Goal: Task Accomplishment & Management: Manage account settings

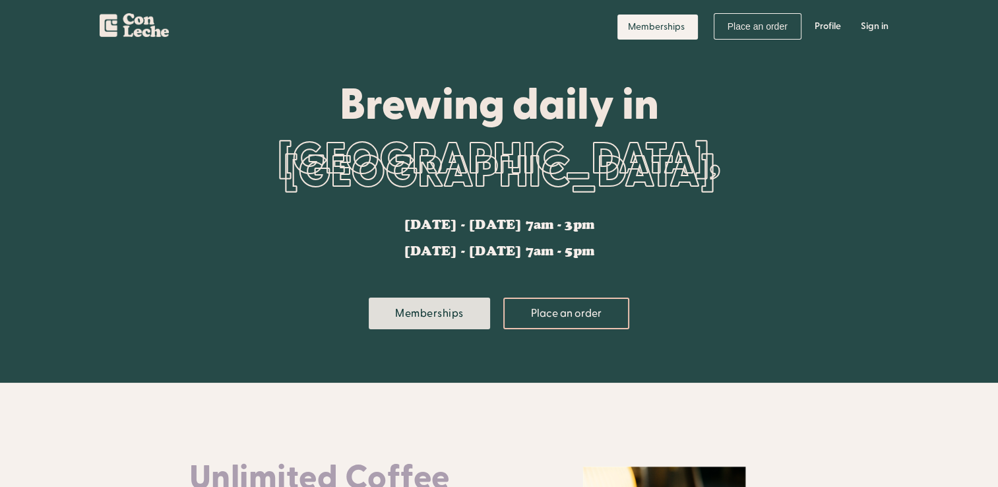
click at [417, 307] on link "Memberships" at bounding box center [429, 313] width 121 height 32
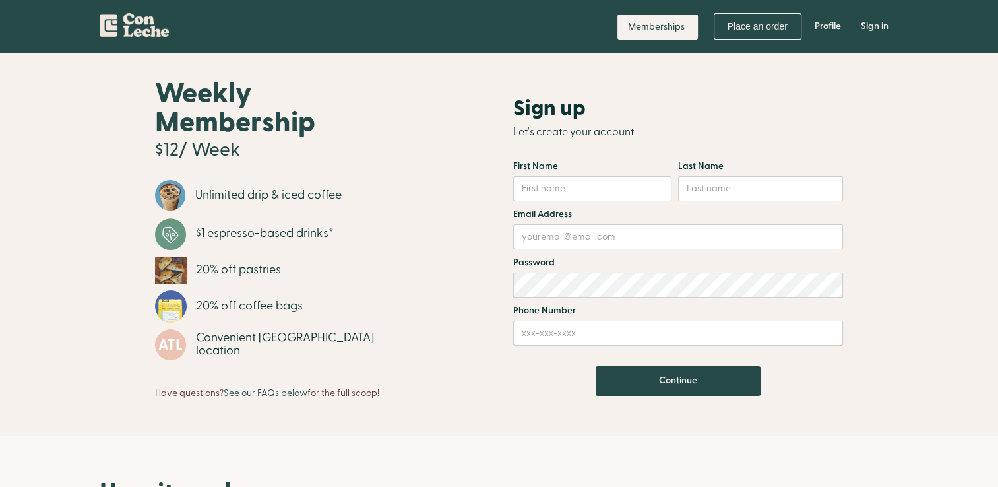
click at [865, 27] on link "Sign in" at bounding box center [874, 27] width 47 height 40
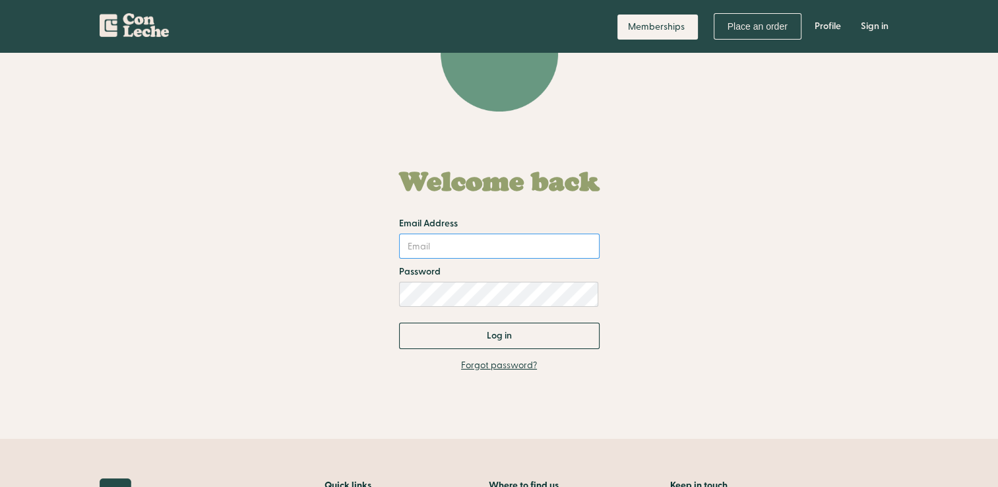
click at [426, 252] on input "Email Address" at bounding box center [499, 246] width 201 height 25
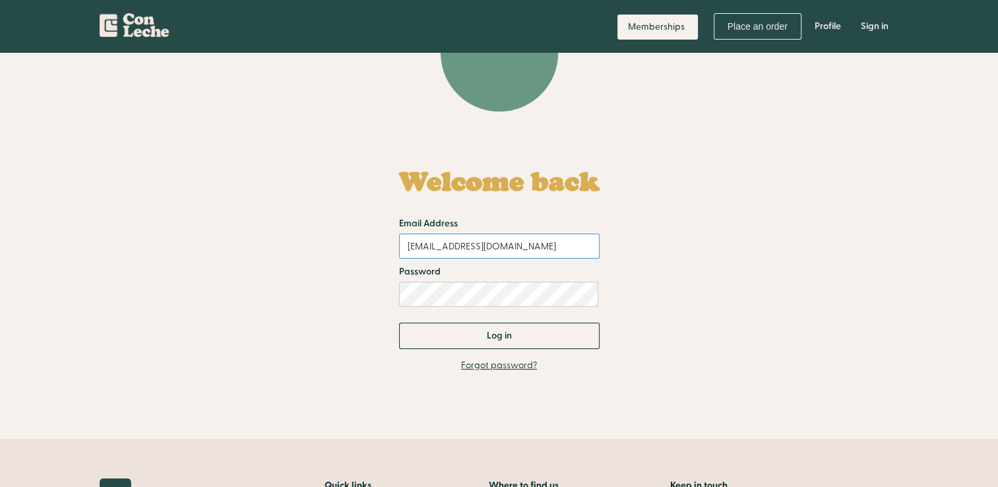
type input "[EMAIL_ADDRESS][DOMAIN_NAME]"
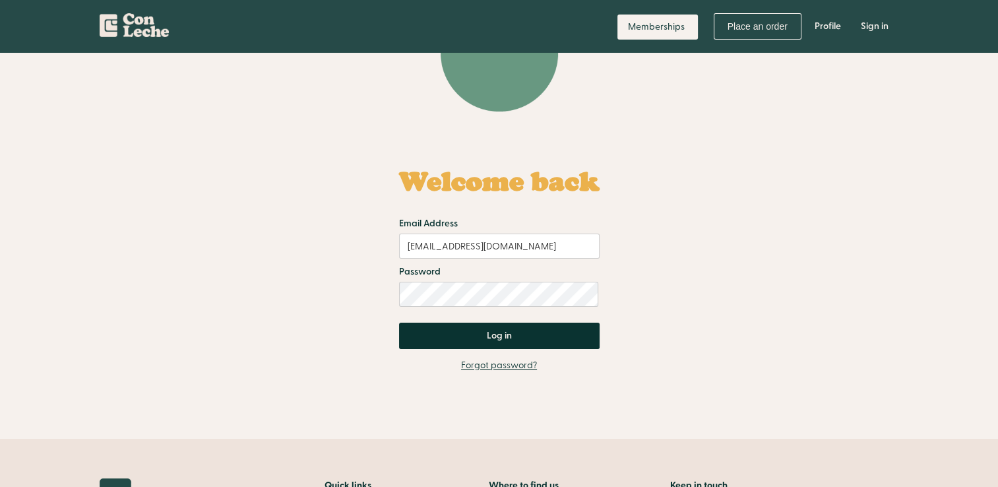
click at [461, 341] on input "Log in" at bounding box center [499, 336] width 201 height 26
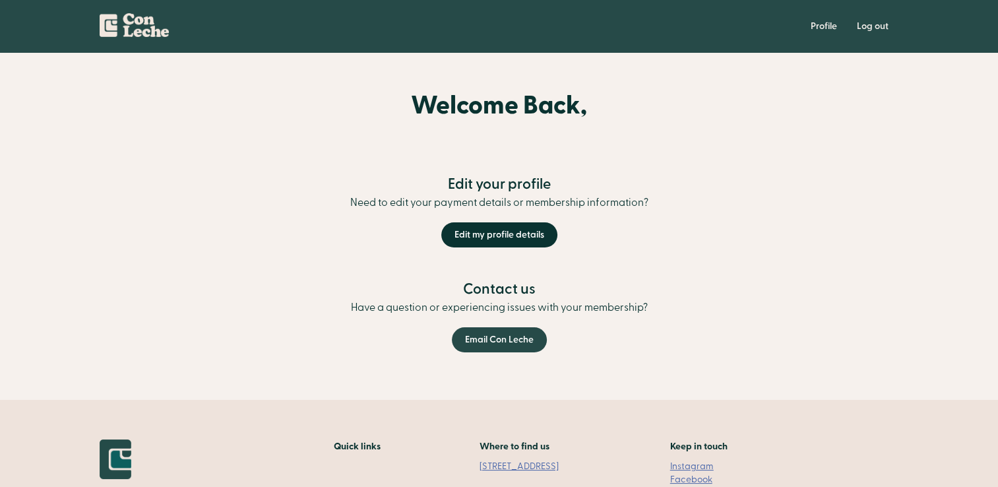
click at [502, 235] on link "Edit my profile details" at bounding box center [499, 234] width 116 height 25
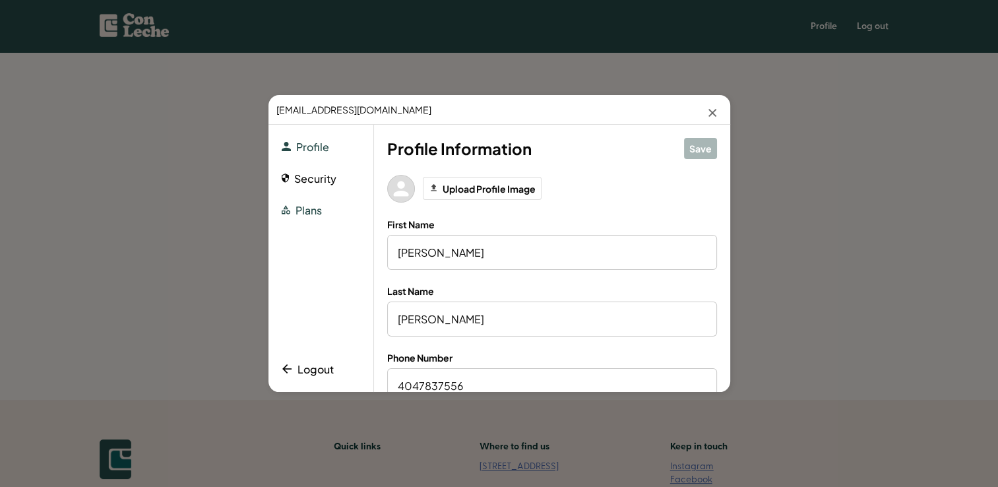
click at [317, 213] on button "Plans" at bounding box center [302, 210] width 40 height 18
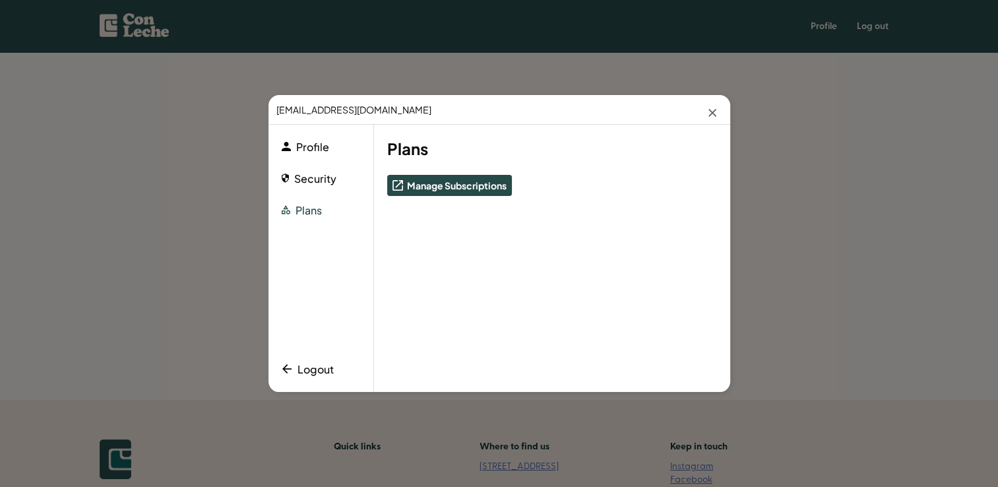
click at [430, 179] on button "Manage Subscriptions" at bounding box center [449, 185] width 125 height 21
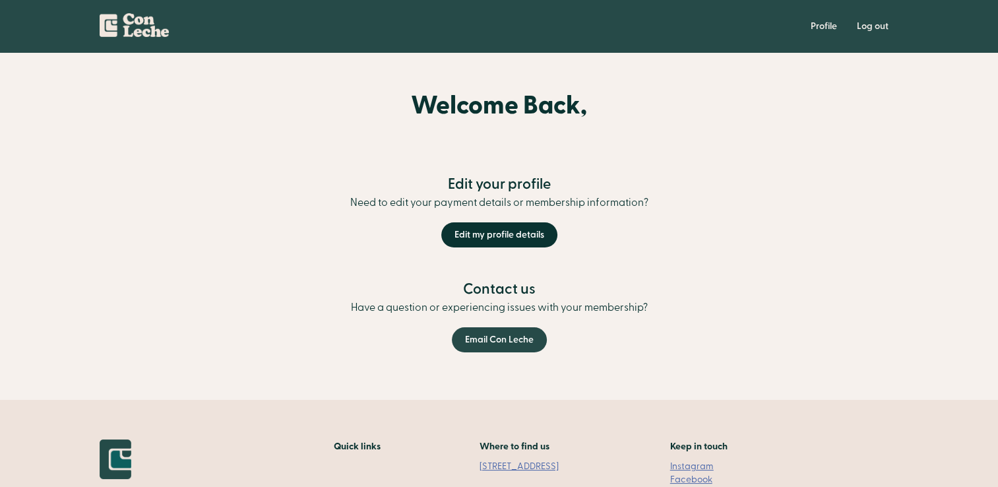
click at [497, 234] on link "Edit my profile details" at bounding box center [499, 234] width 116 height 25
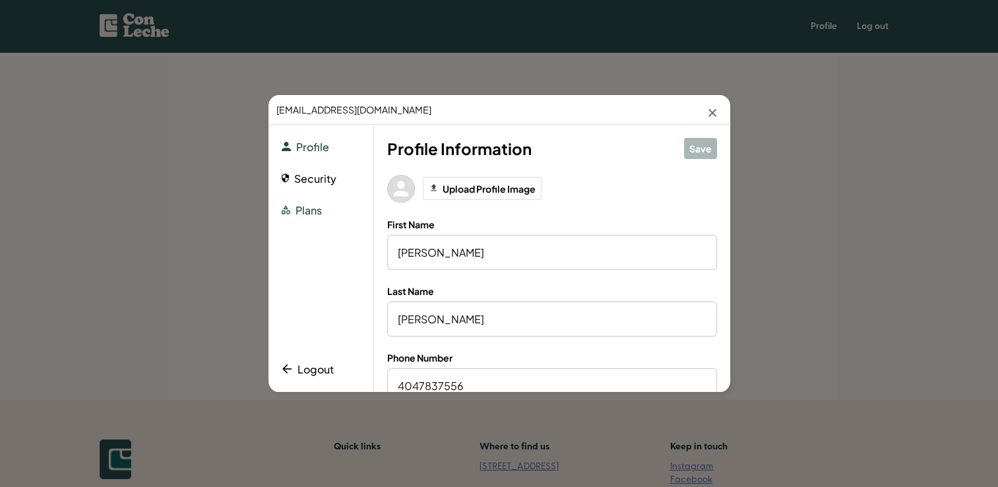
click at [307, 208] on button "Plans" at bounding box center [302, 210] width 40 height 18
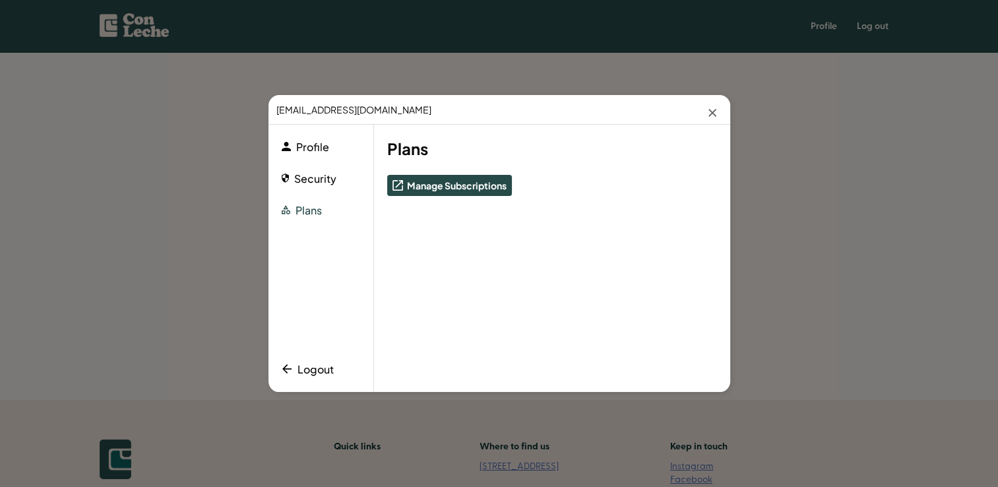
click at [421, 185] on button "Manage Subscriptions" at bounding box center [449, 185] width 125 height 21
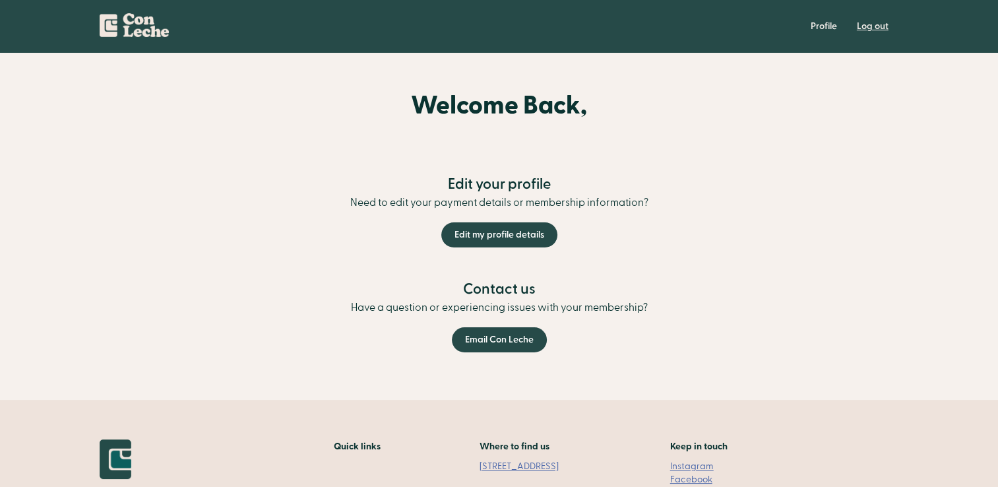
click at [879, 30] on link "Log out" at bounding box center [872, 27] width 51 height 40
